Goal: Navigation & Orientation: Find specific page/section

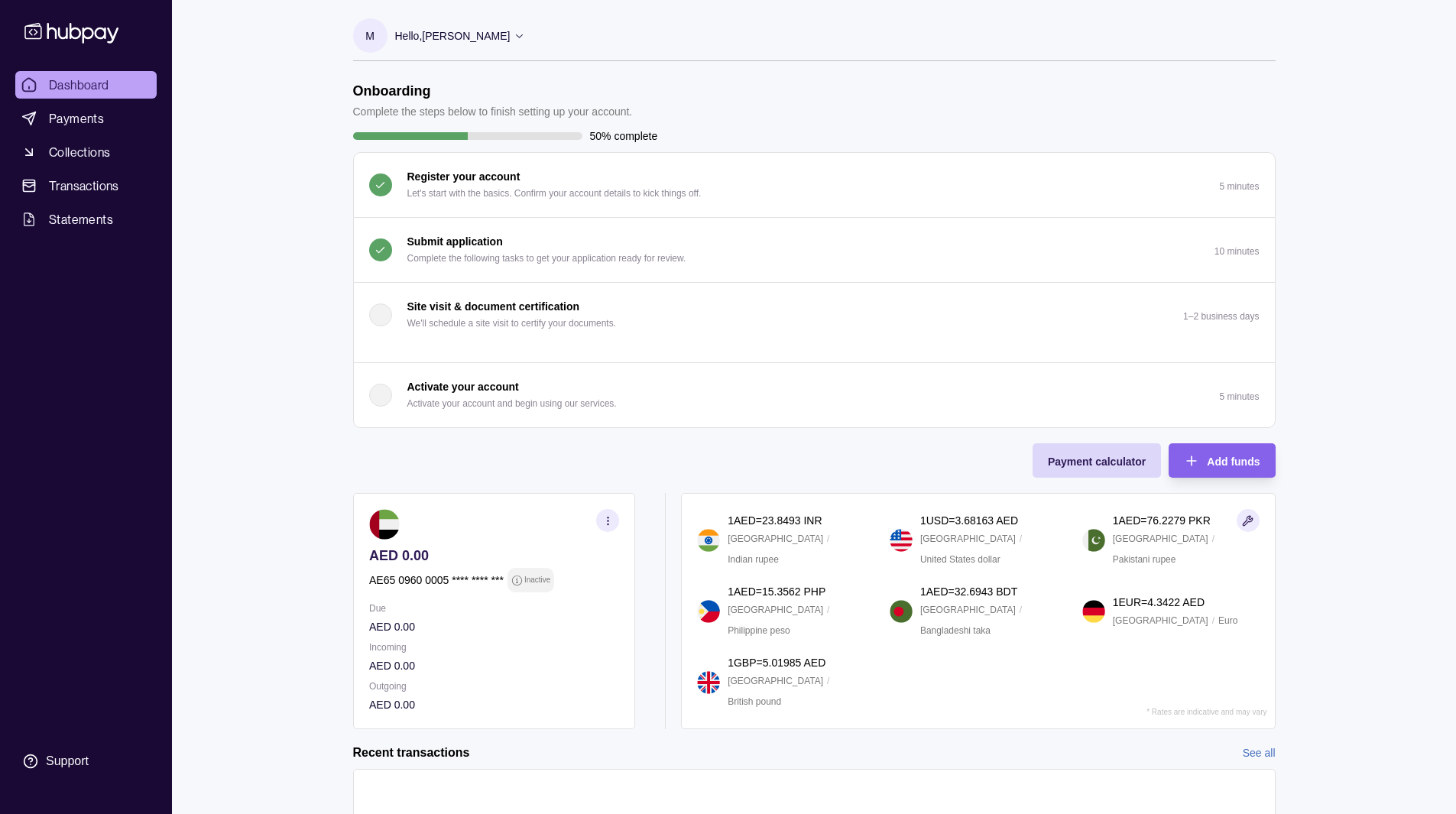
click at [569, 244] on div "Submit application Complete the following tasks to get your application ready f…" at bounding box center [547, 249] width 279 height 34
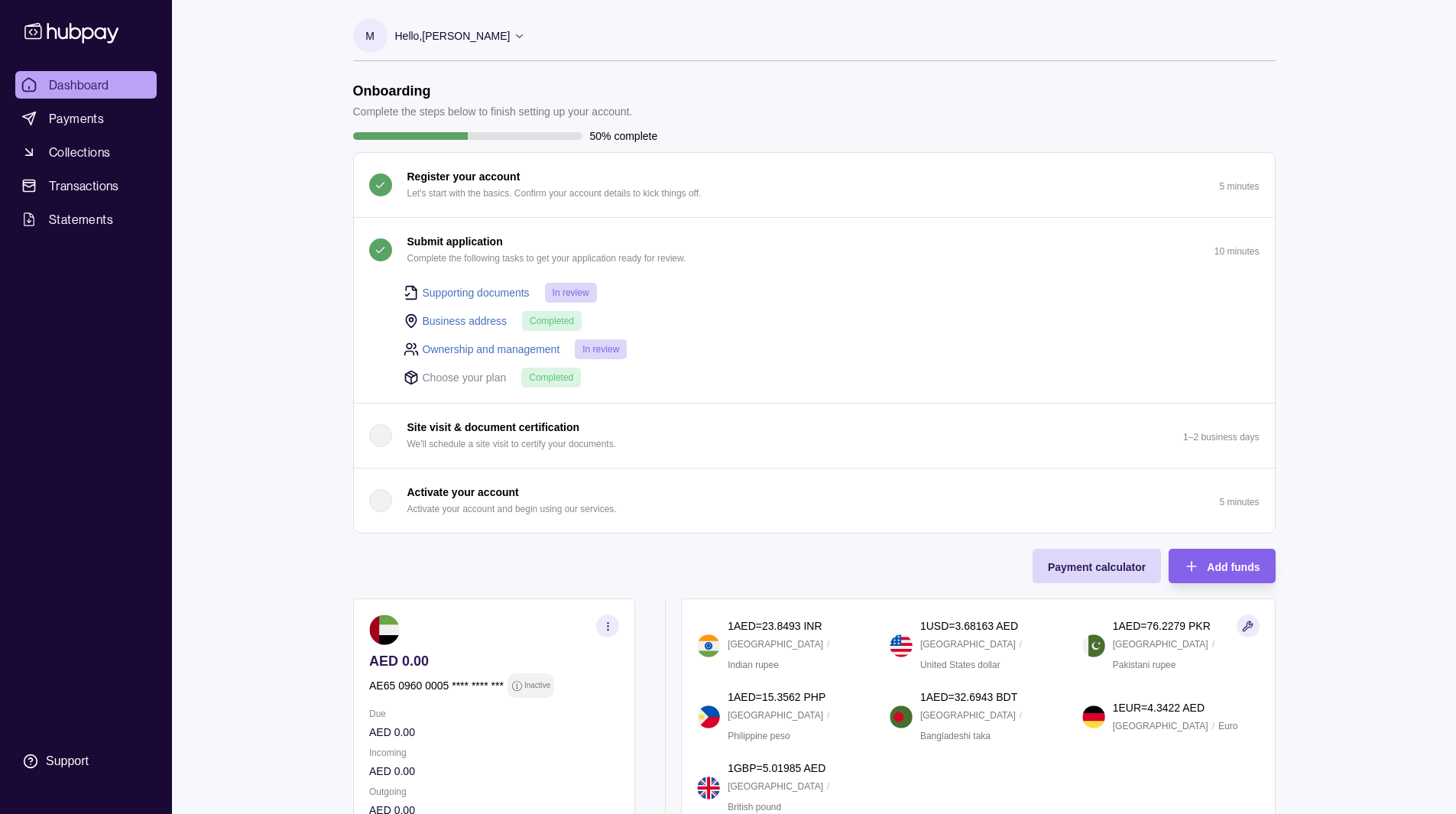
click at [569, 244] on div "Submit application Complete the following tasks to get your application ready f…" at bounding box center [547, 249] width 279 height 34
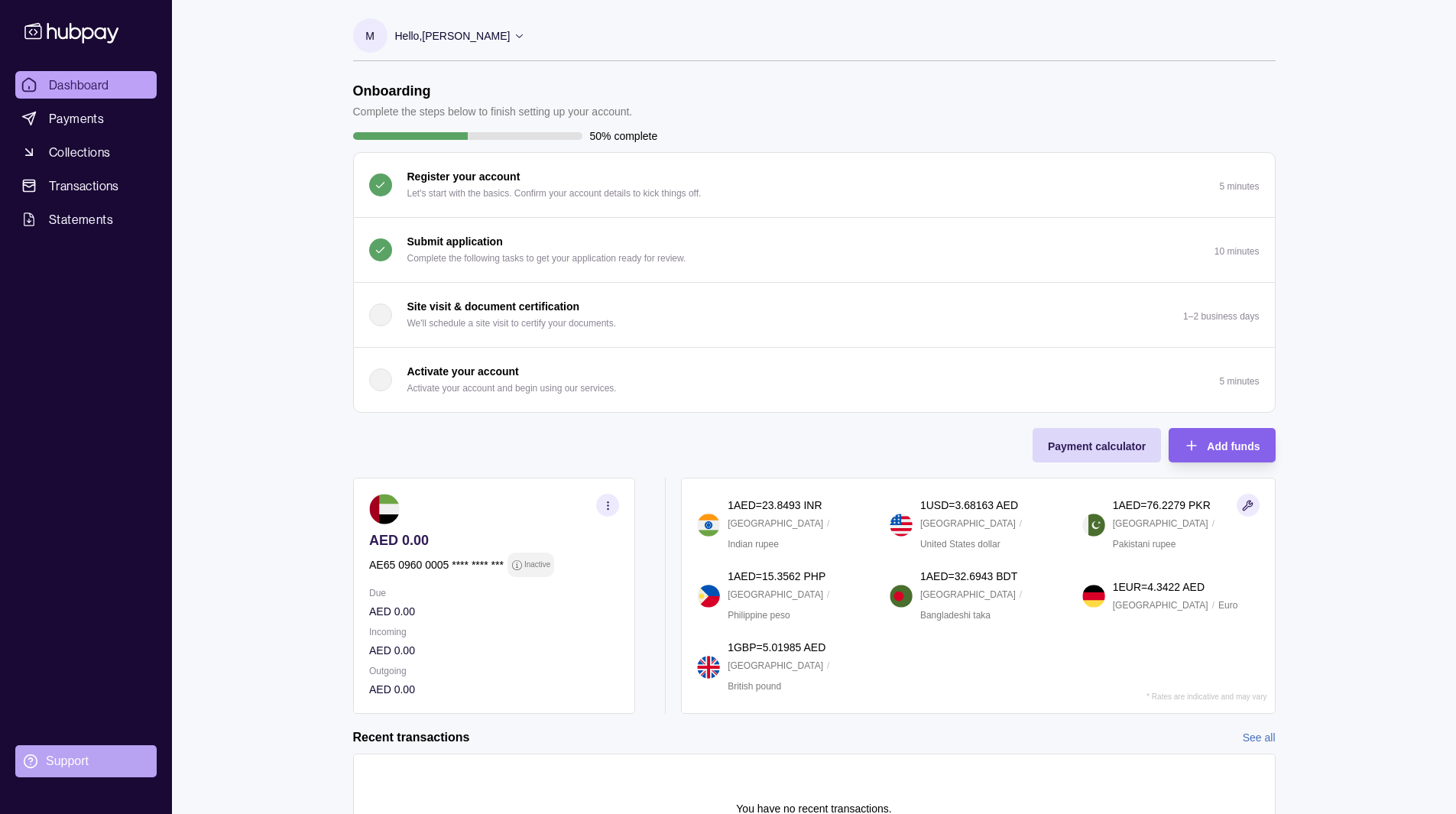
click at [63, 769] on div "Support" at bounding box center [67, 760] width 43 height 17
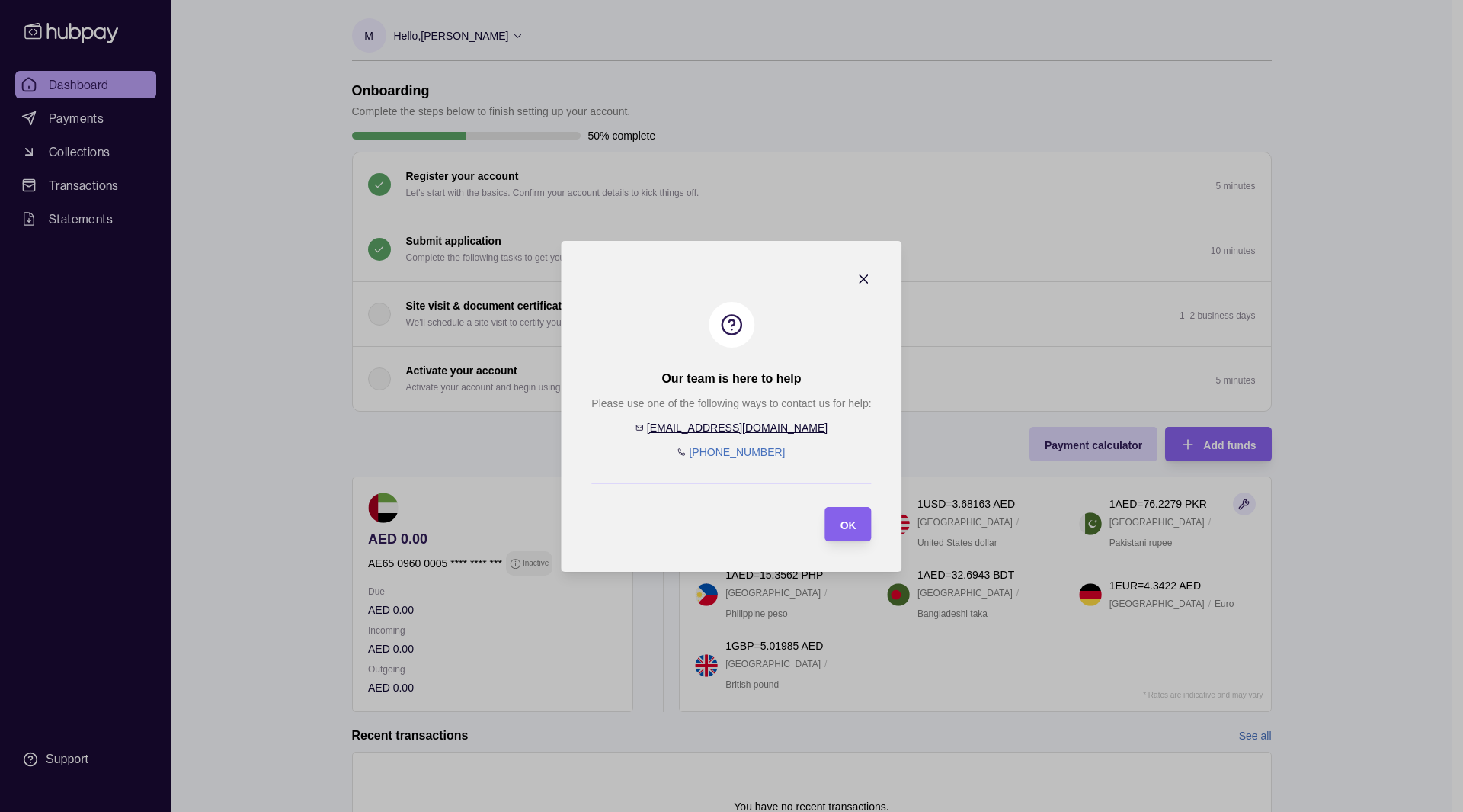
click at [871, 277] on icon "button" at bounding box center [864, 279] width 16 height 16
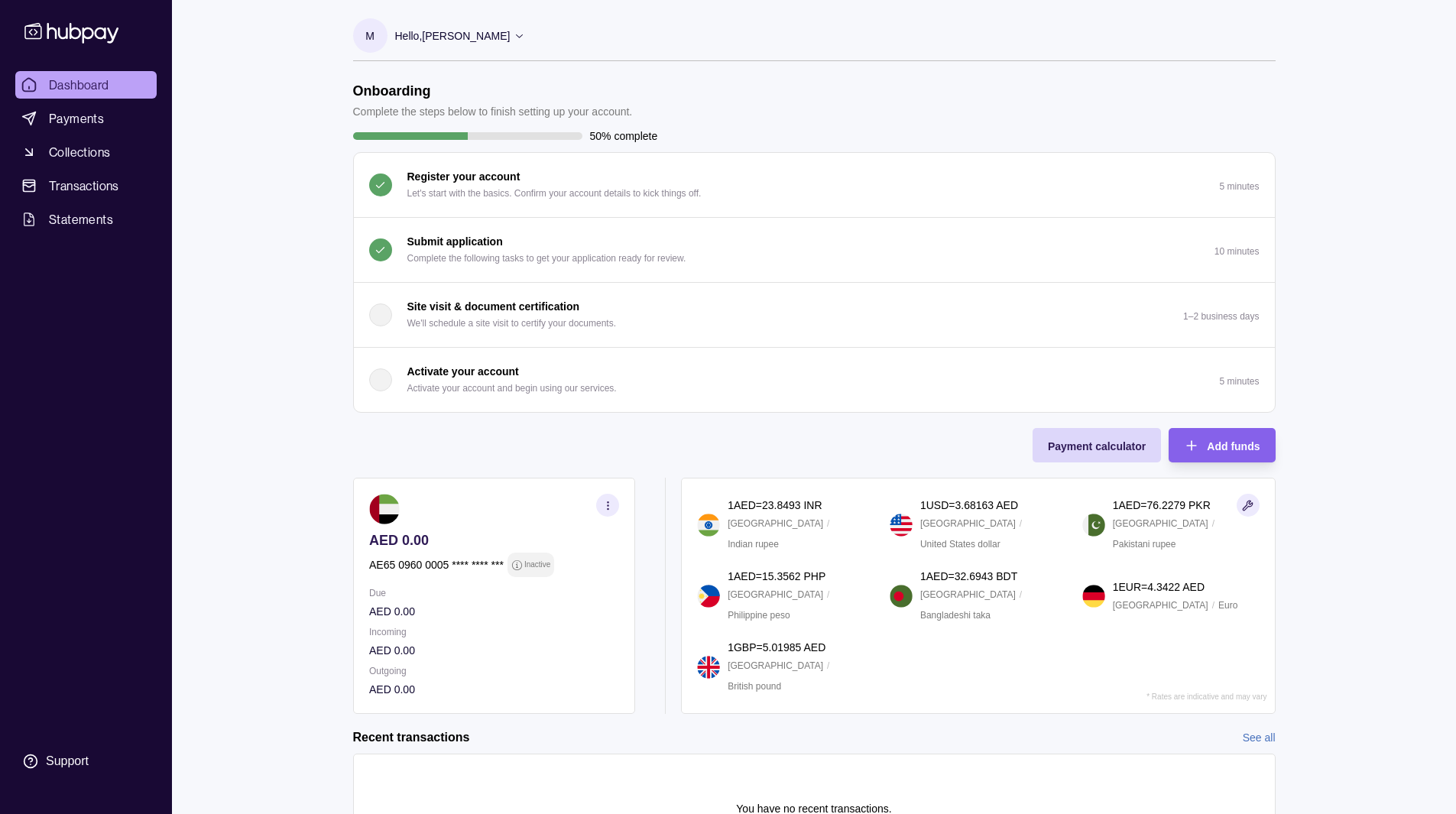
click at [551, 231] on button "Submit application Complete the following tasks to get your application ready f…" at bounding box center [814, 250] width 921 height 64
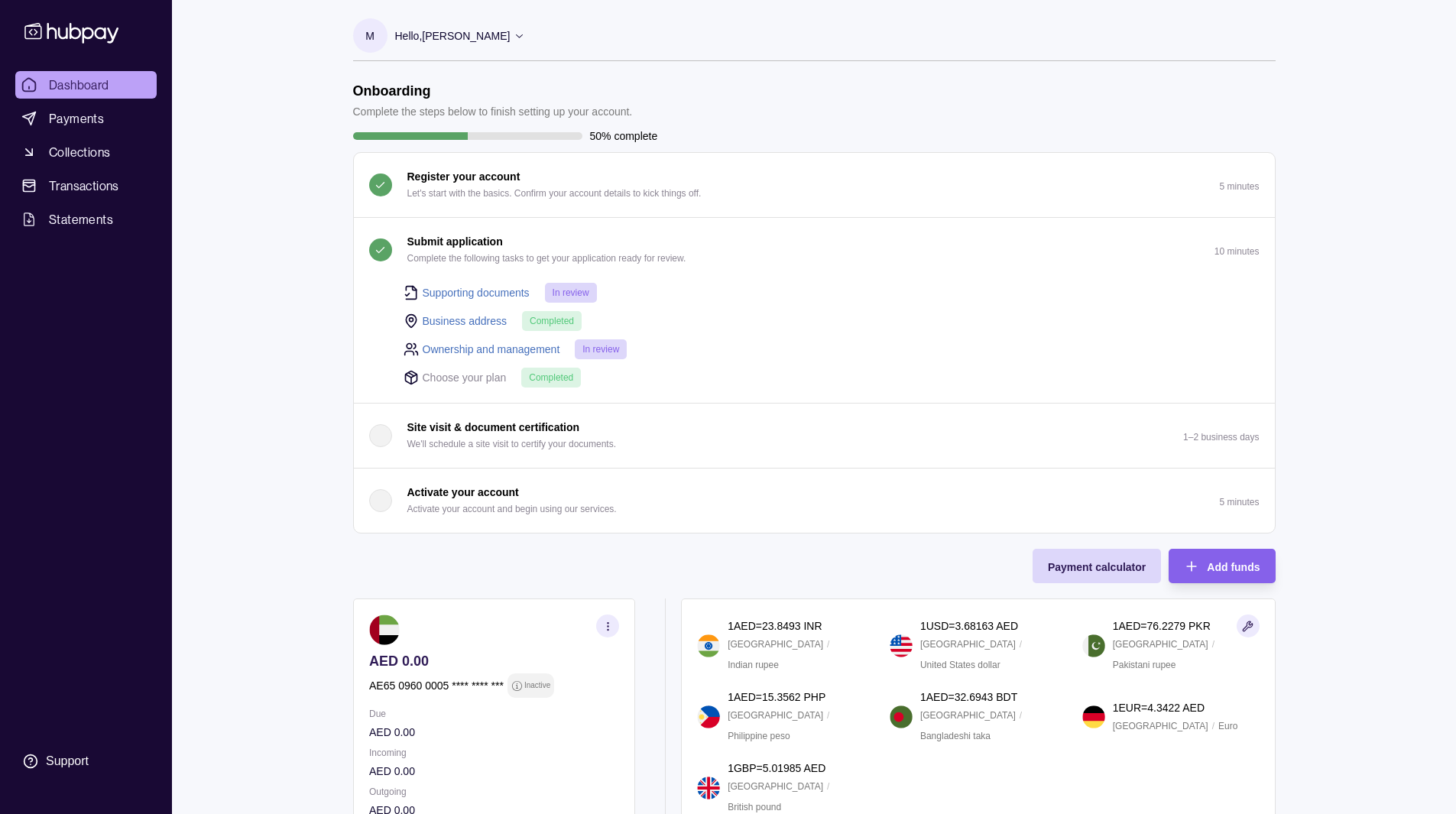
click at [551, 231] on button "Submit application Complete the following tasks to get your application ready f…" at bounding box center [814, 250] width 921 height 64
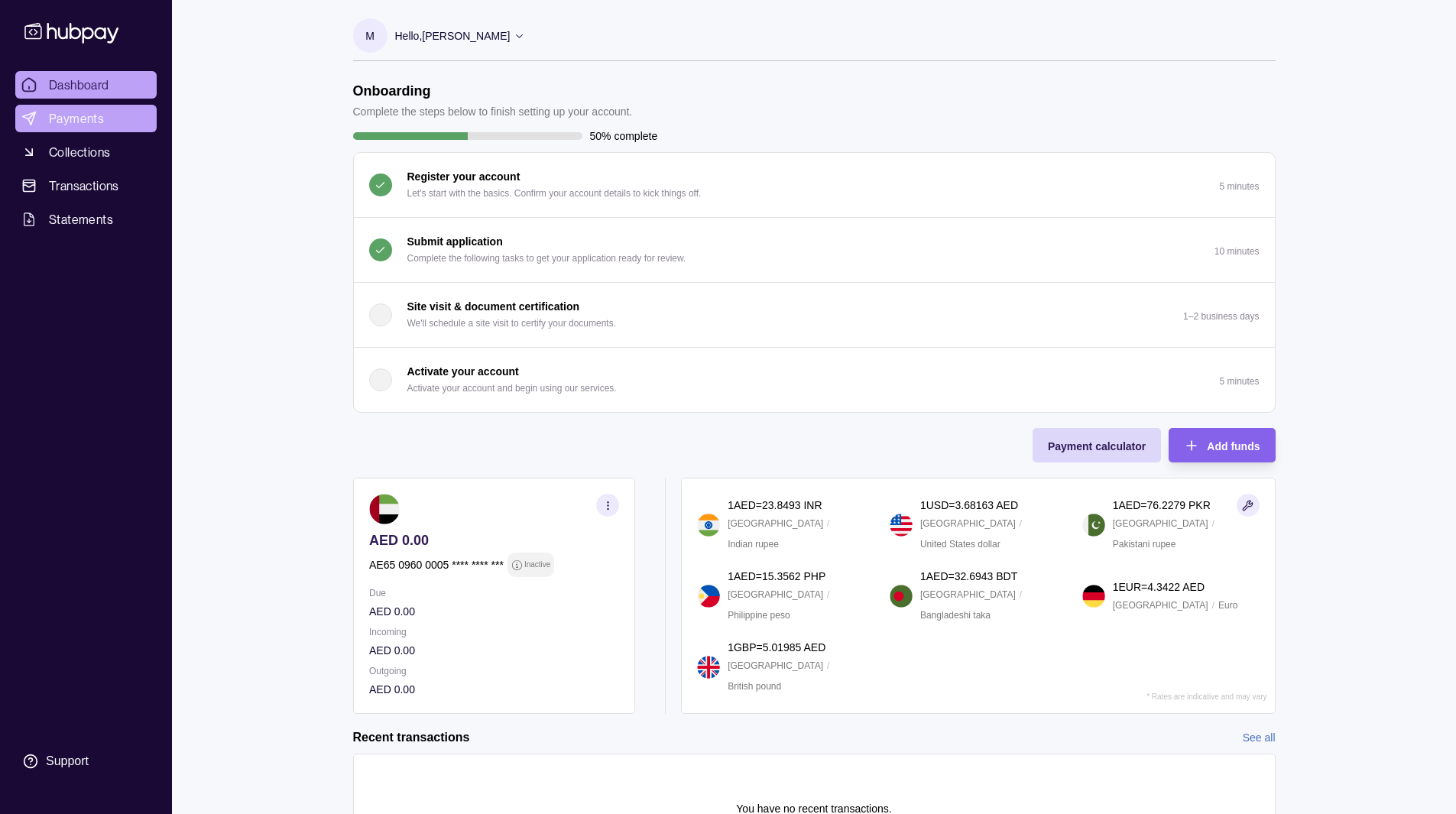
click at [76, 118] on span "Payments" at bounding box center [76, 118] width 55 height 18
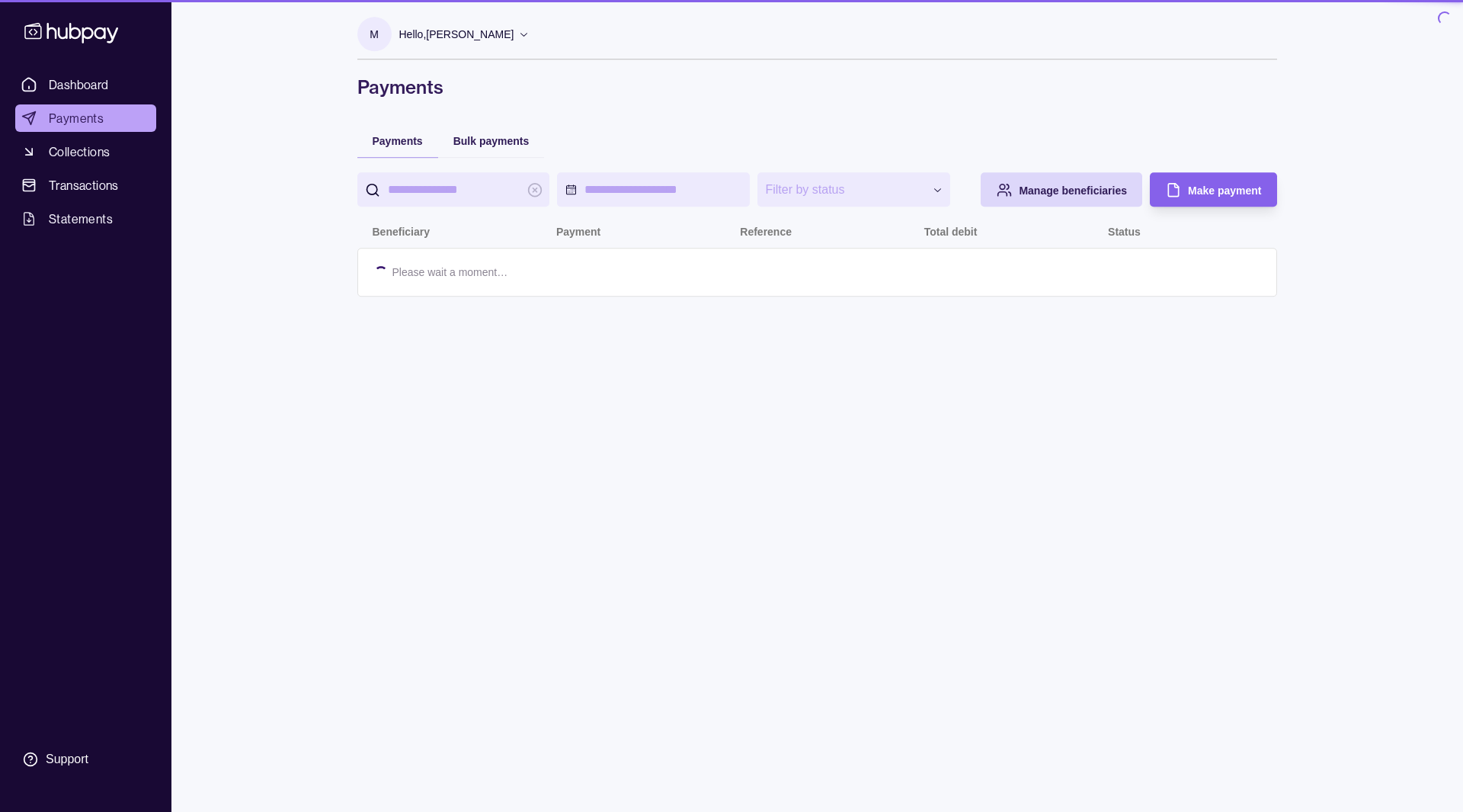
click at [82, 227] on span "Statements" at bounding box center [81, 218] width 64 height 18
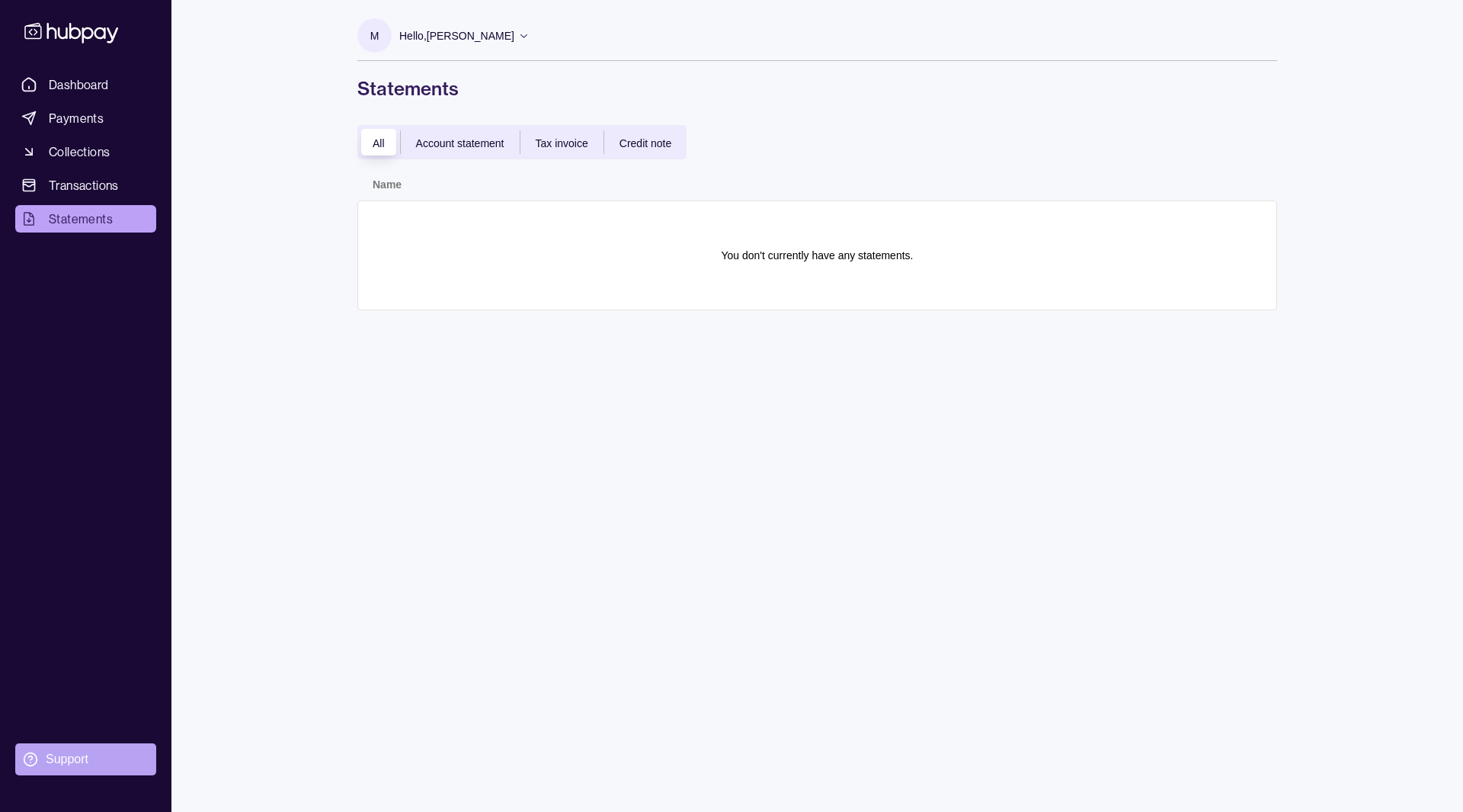
click at [54, 763] on div "Support" at bounding box center [67, 758] width 42 height 16
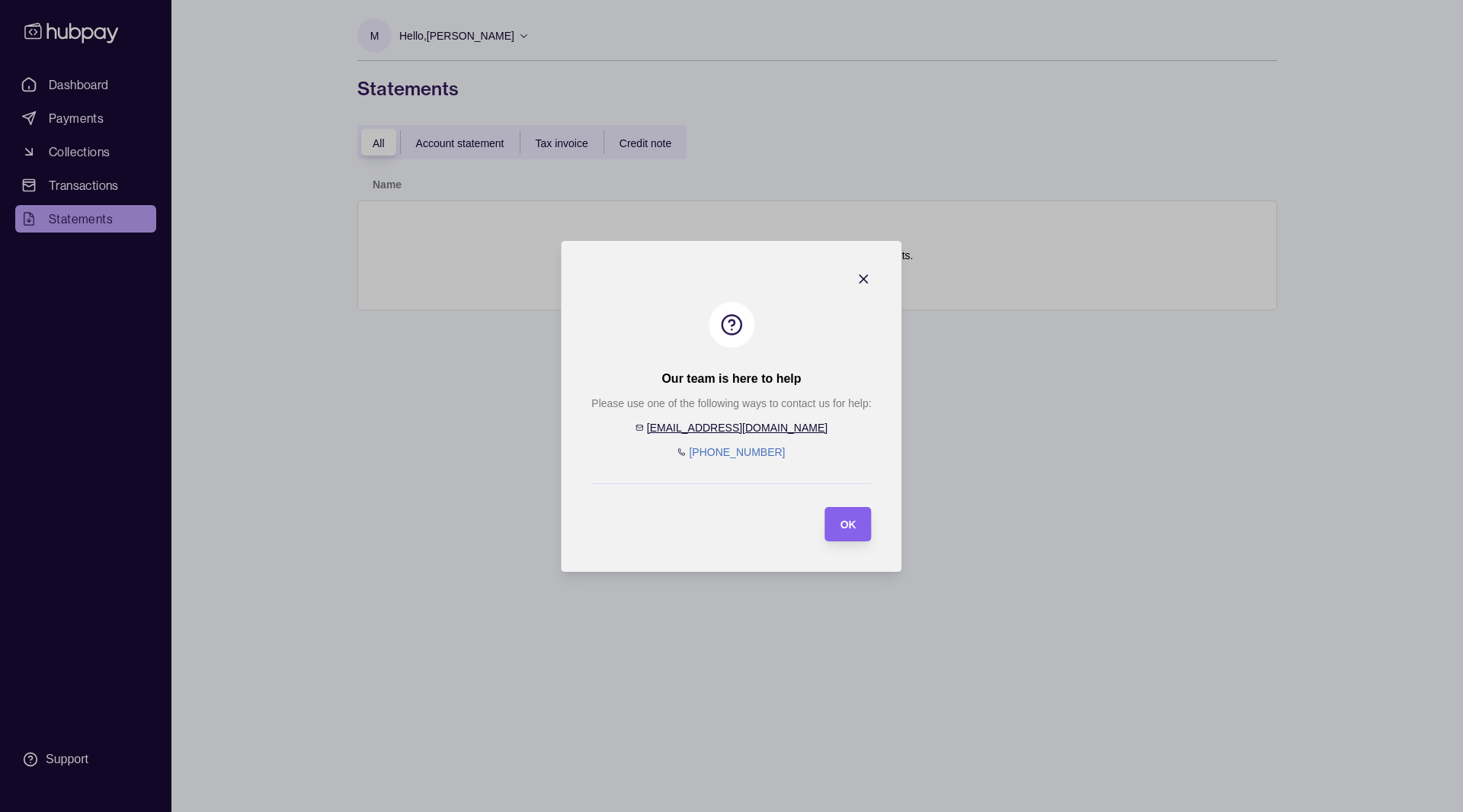
click at [691, 407] on p "Please use one of the following ways to contact us for help:" at bounding box center [731, 403] width 280 height 16
click at [831, 537] on div "OK" at bounding box center [837, 524] width 39 height 35
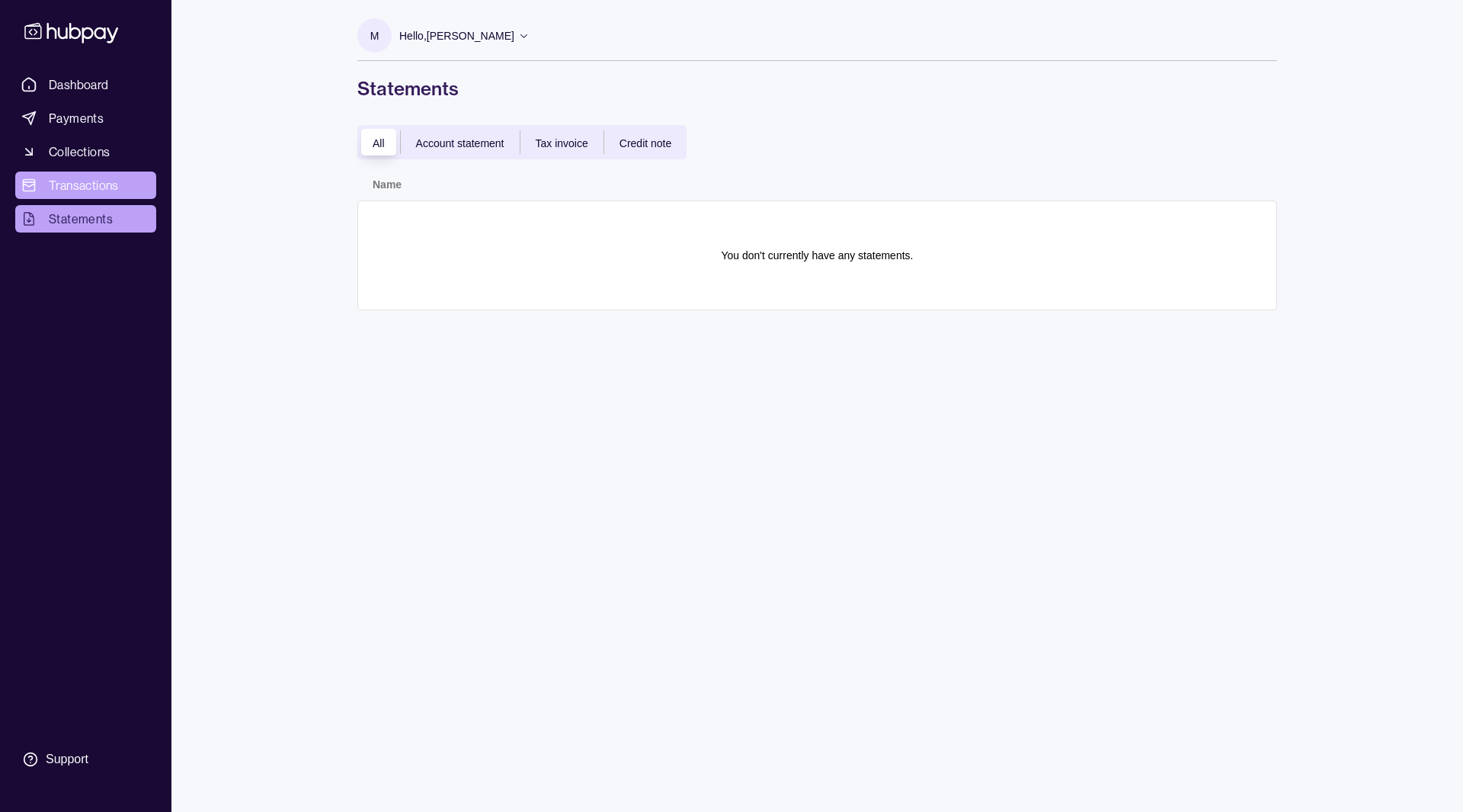
click at [88, 186] on span "Transactions" at bounding box center [83, 185] width 70 height 18
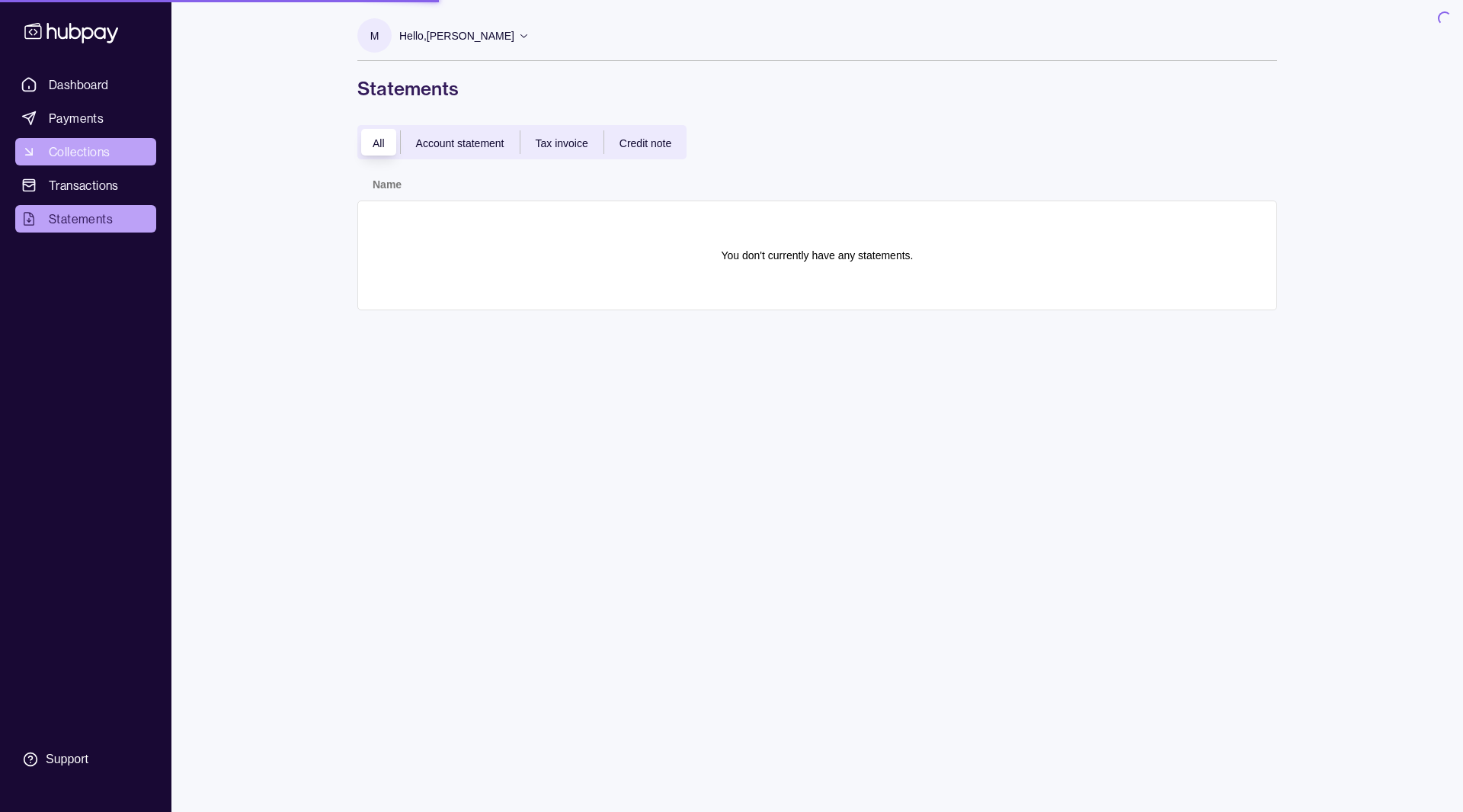
click at [81, 149] on span "Collections" at bounding box center [79, 151] width 61 height 18
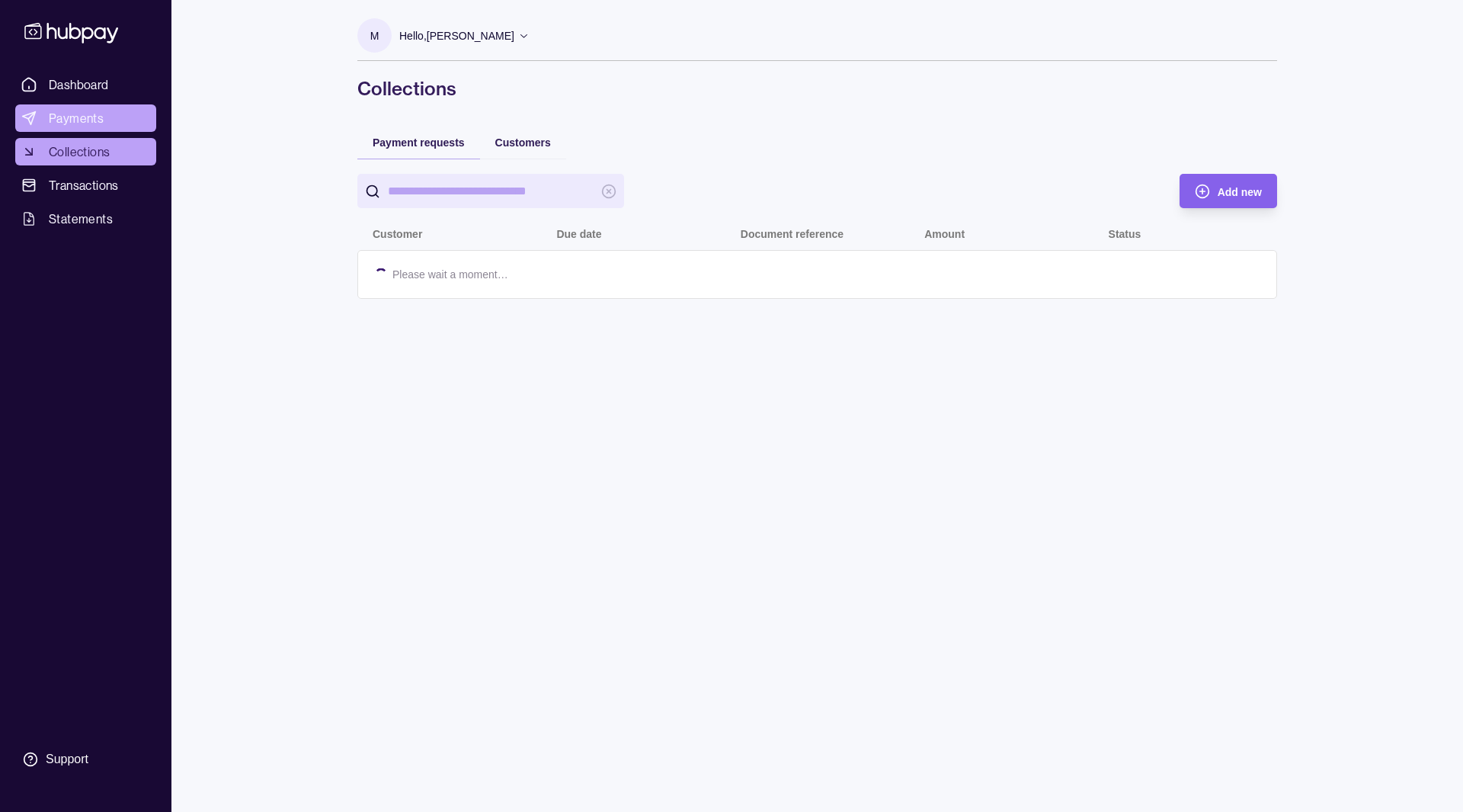
click at [75, 112] on span "Payments" at bounding box center [75, 118] width 55 height 18
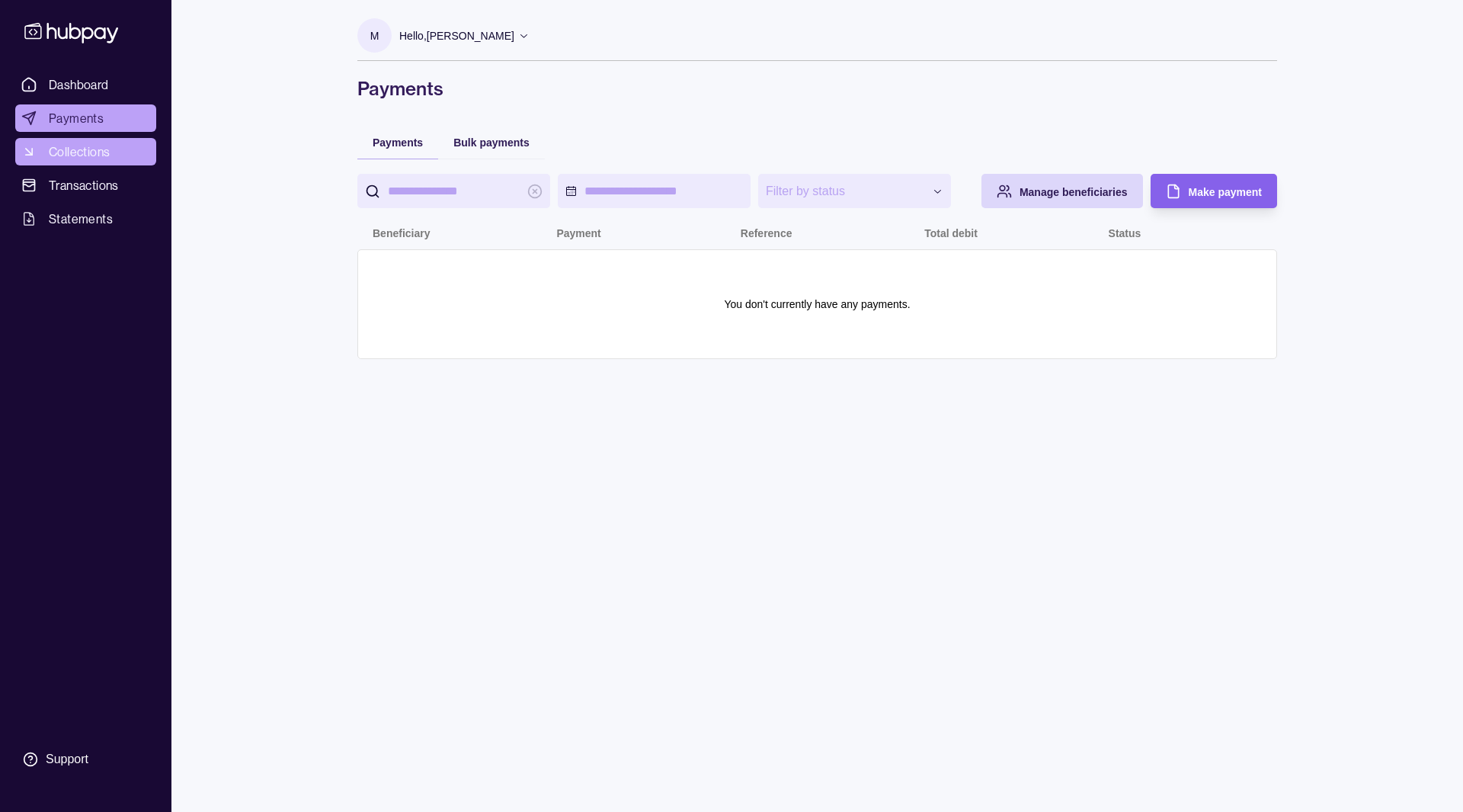
click at [68, 153] on span "Collections" at bounding box center [79, 151] width 61 height 18
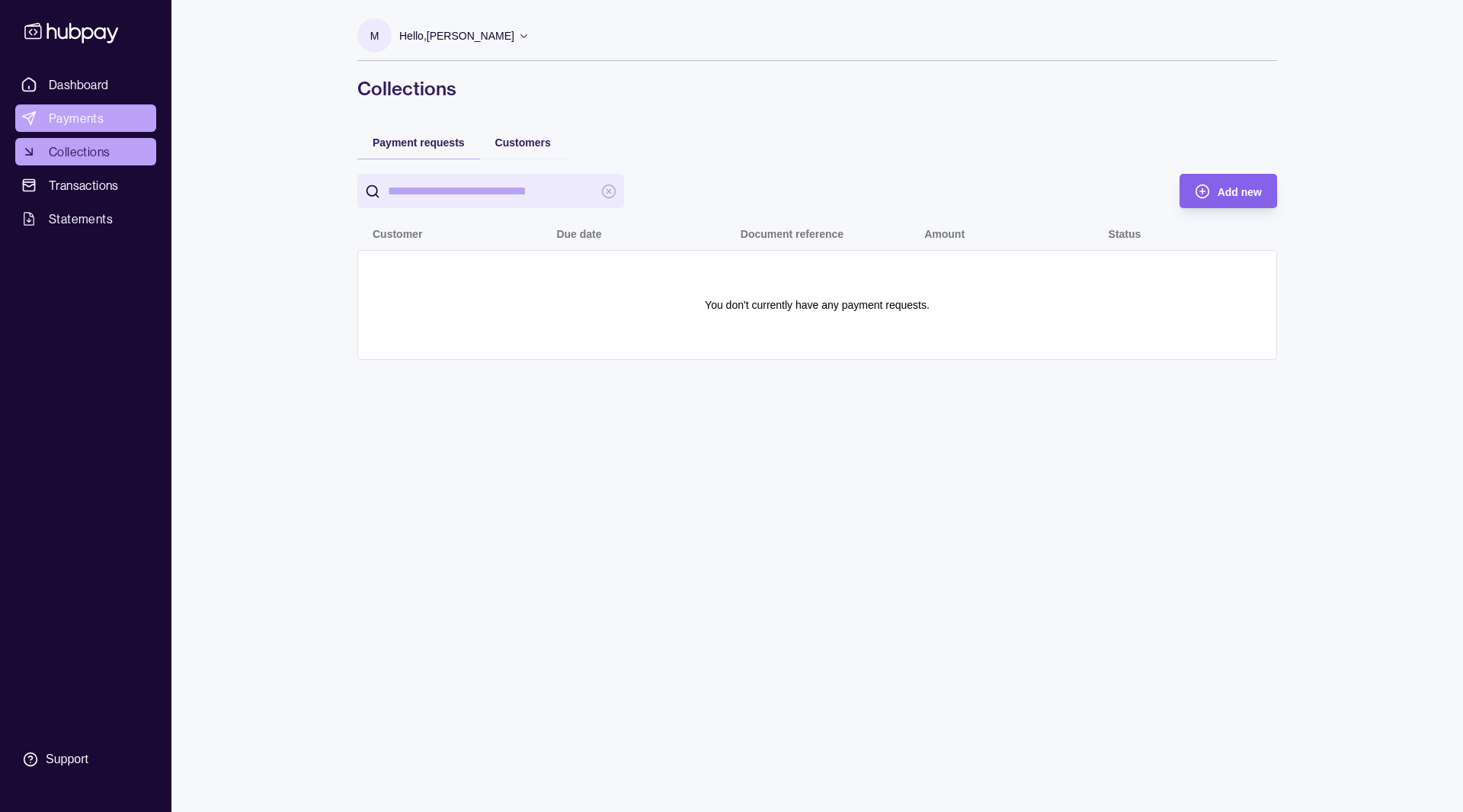
click at [73, 106] on link "Payments" at bounding box center [86, 118] width 141 height 28
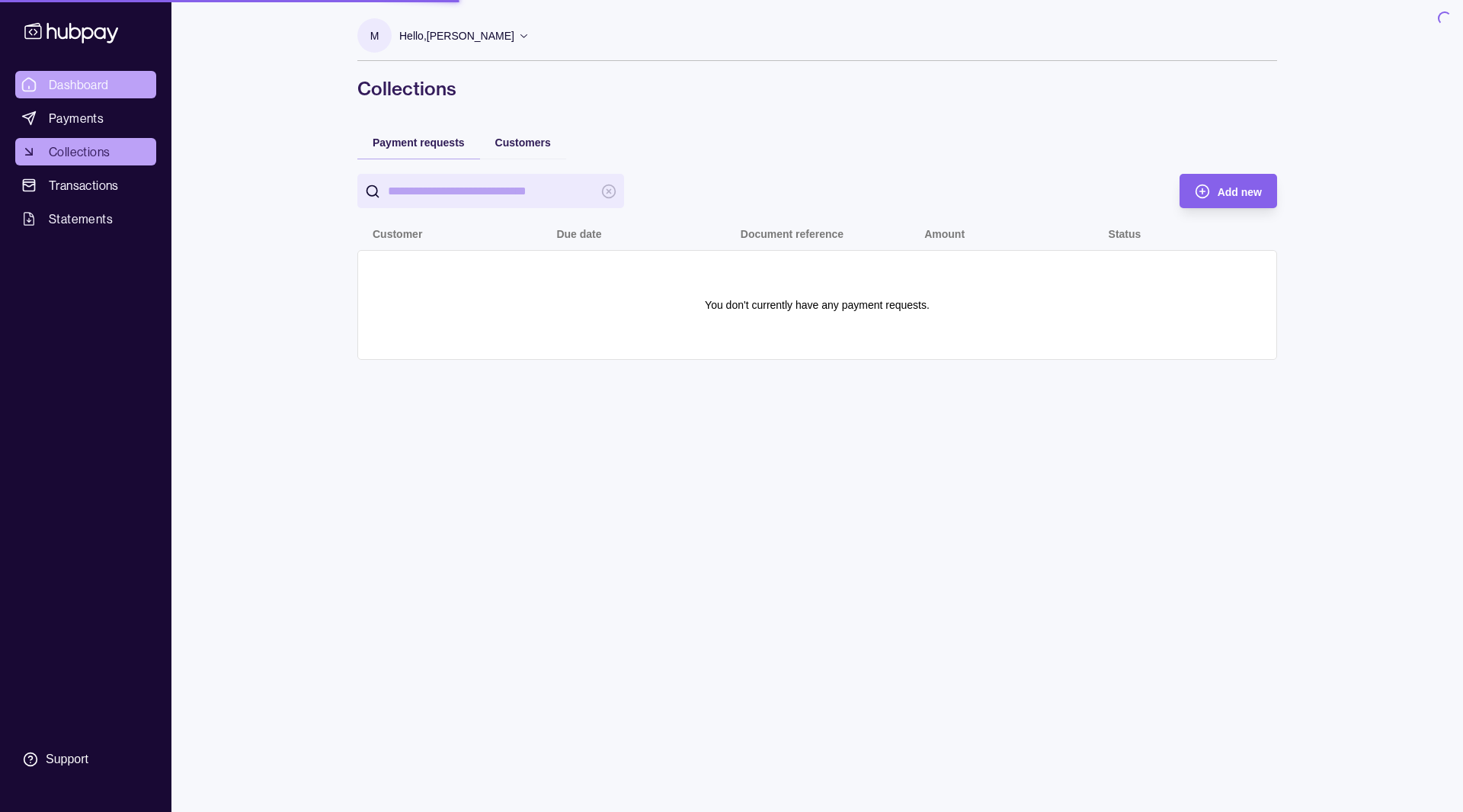
click at [81, 74] on link "Dashboard" at bounding box center [86, 85] width 141 height 28
